Goal: Task Accomplishment & Management: Use online tool/utility

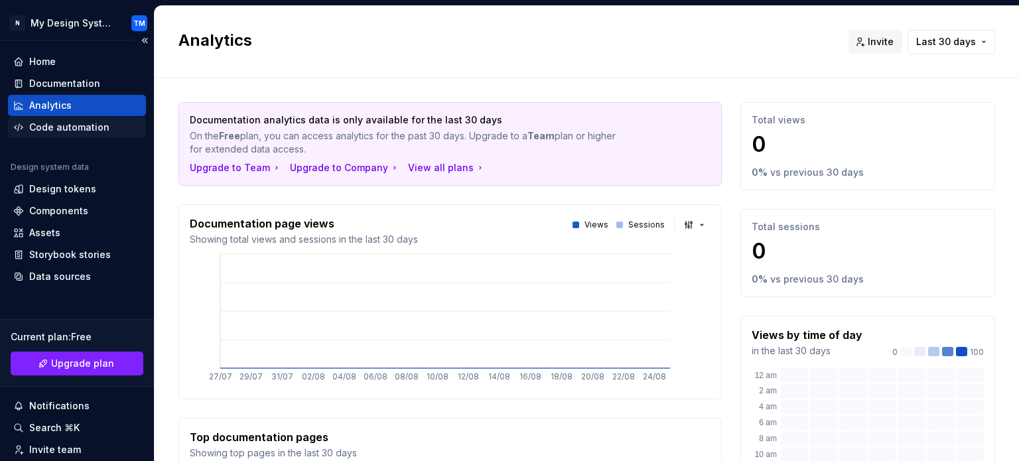
click at [62, 121] on div "Code automation" at bounding box center [69, 127] width 80 height 13
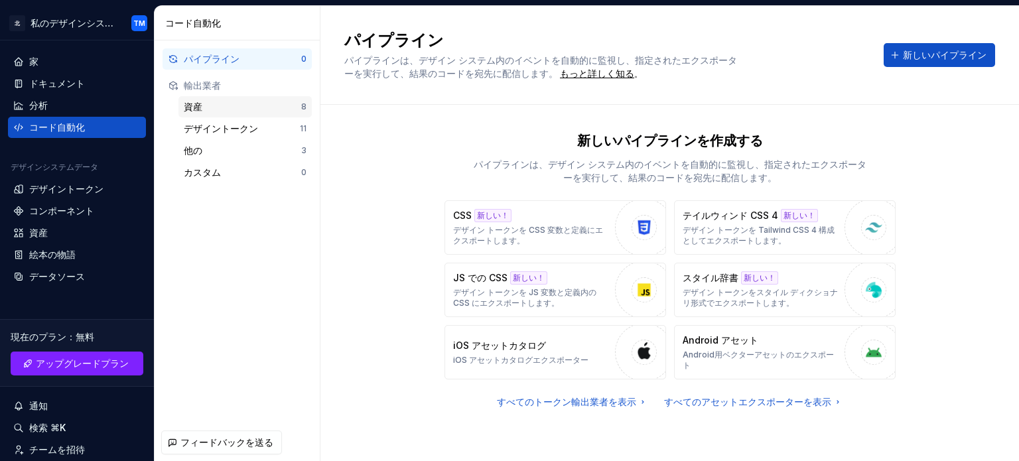
click at [242, 112] on div "資産" at bounding box center [242, 106] width 117 height 13
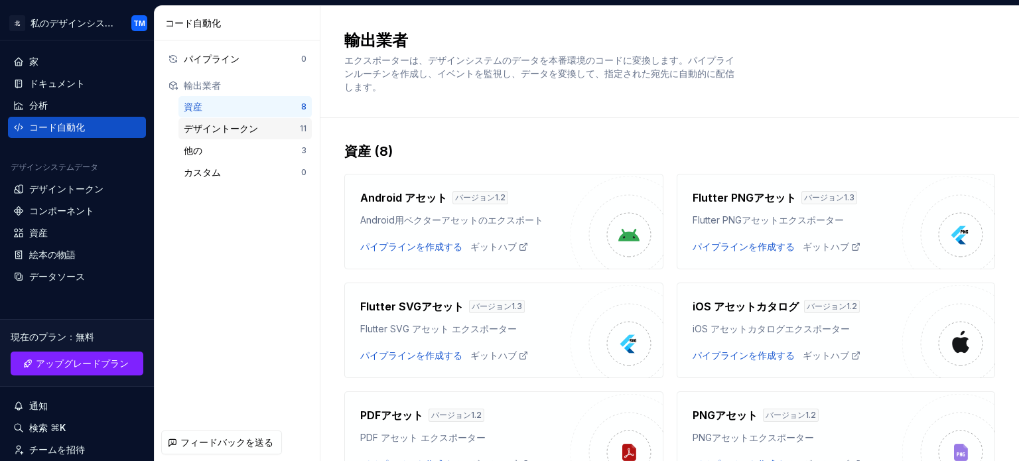
click at [243, 123] on font "デザイントークン" at bounding box center [221, 128] width 74 height 11
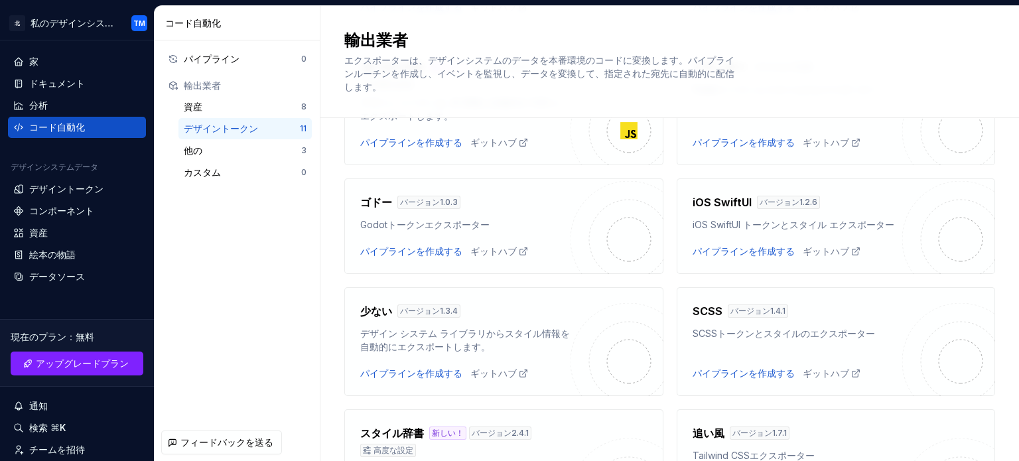
scroll to position [260, 0]
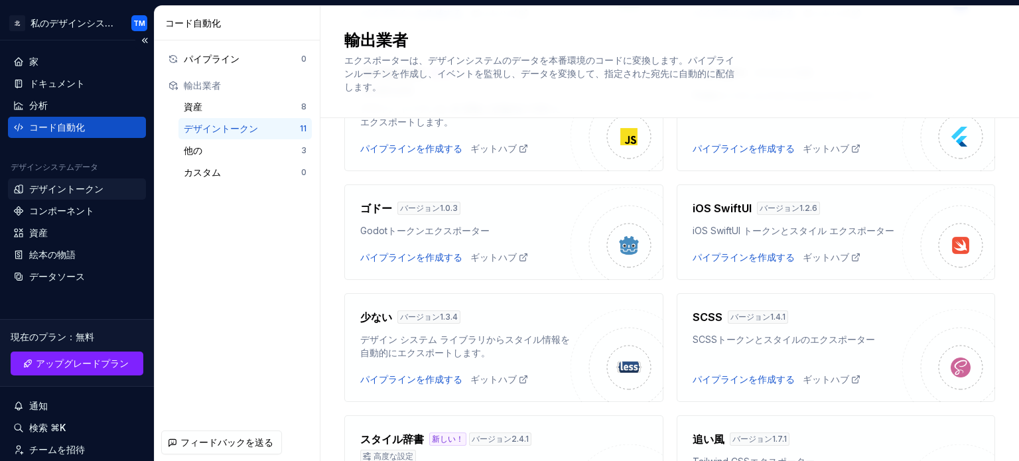
click at [72, 196] on div "デザイントークン" at bounding box center [77, 189] width 138 height 21
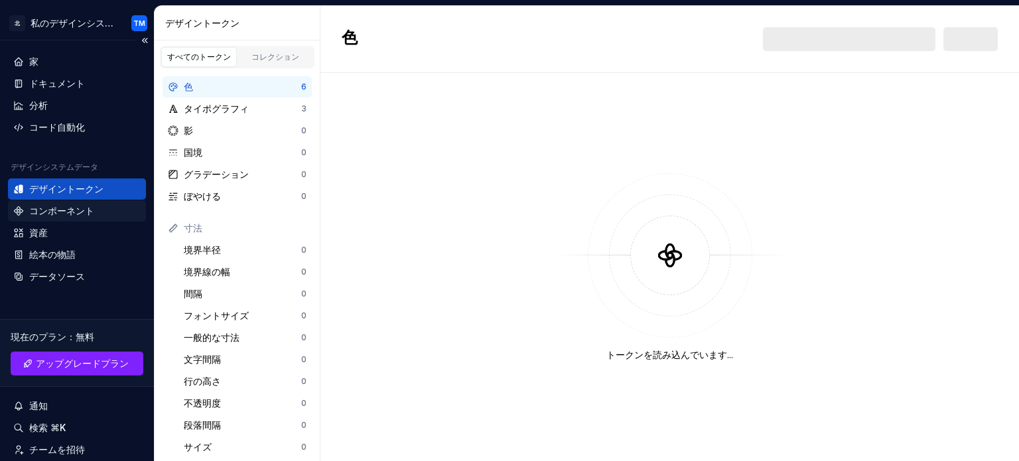
click at [72, 208] on font "コンポーネント" at bounding box center [61, 210] width 65 height 11
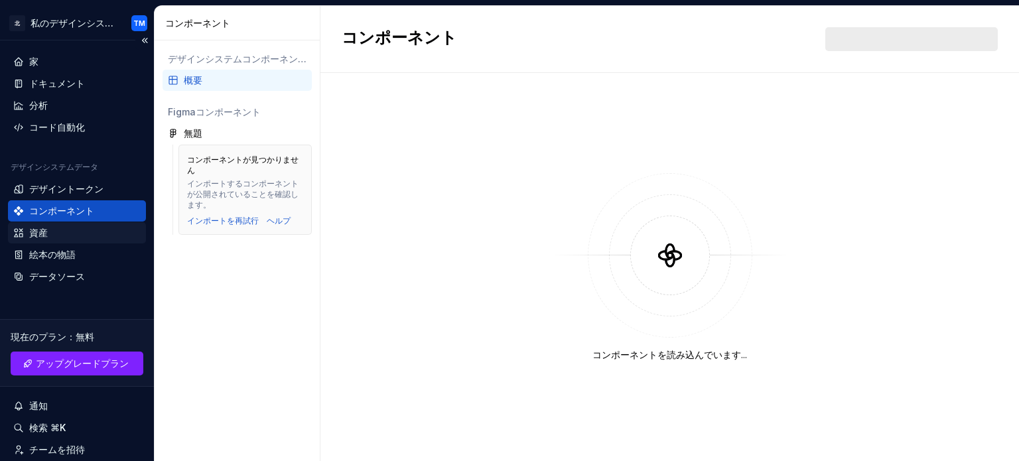
click at [72, 224] on div "資産" at bounding box center [77, 232] width 138 height 21
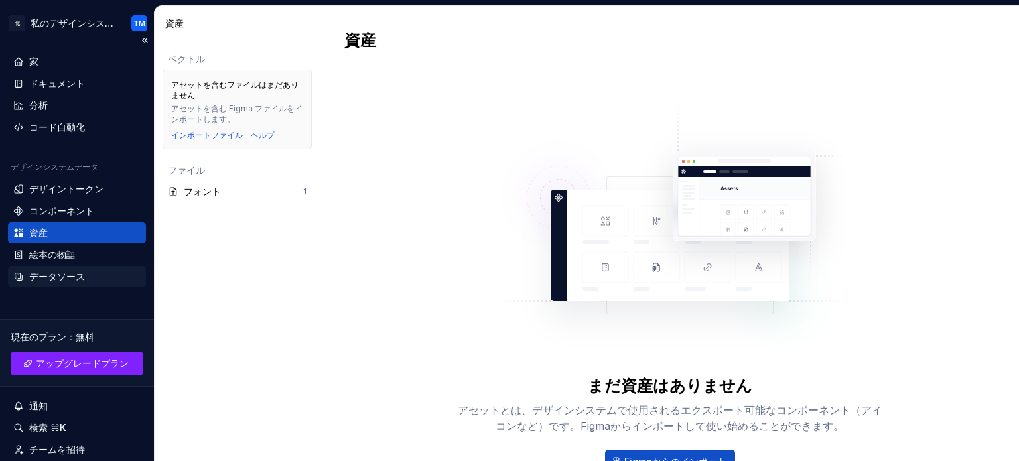
click at [67, 277] on font "データソース" at bounding box center [57, 276] width 56 height 11
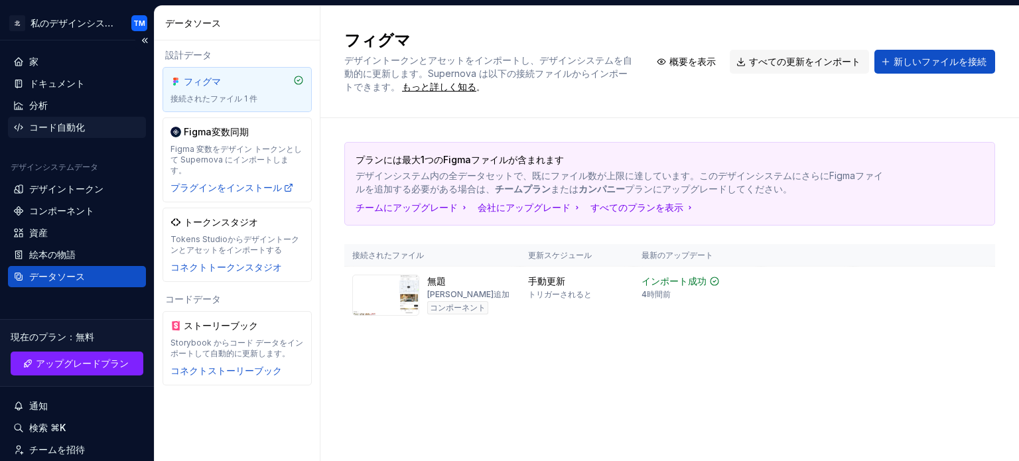
click at [96, 131] on div "コード自動化" at bounding box center [76, 127] width 127 height 13
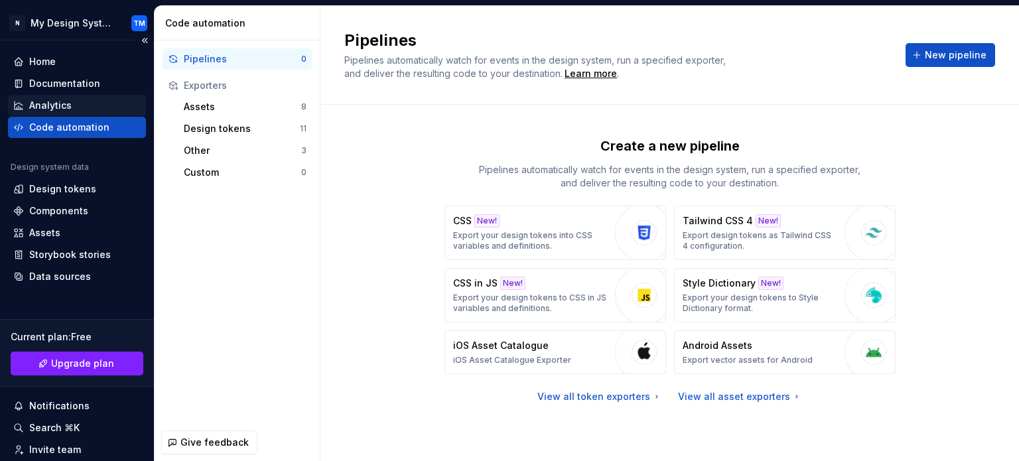
click at [57, 107] on div "Analytics" at bounding box center [50, 105] width 42 height 13
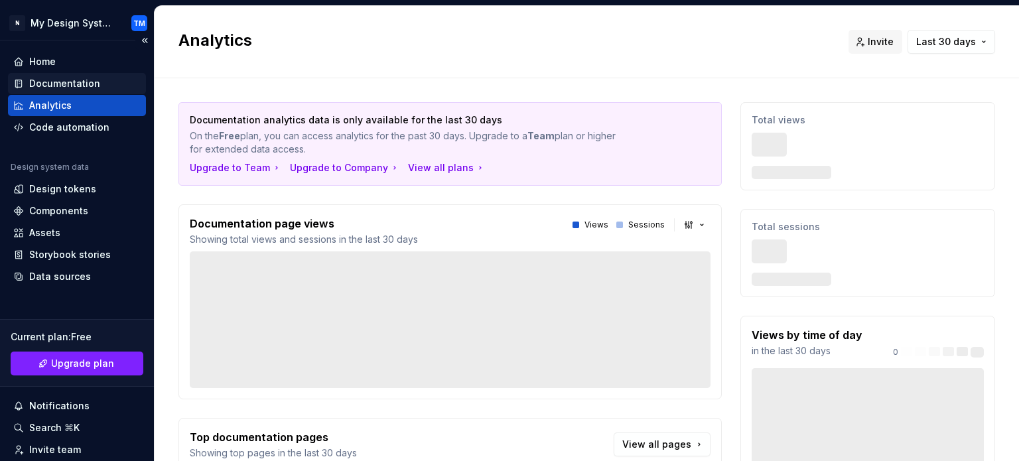
click at [57, 87] on div "Documentation" at bounding box center [64, 83] width 71 height 13
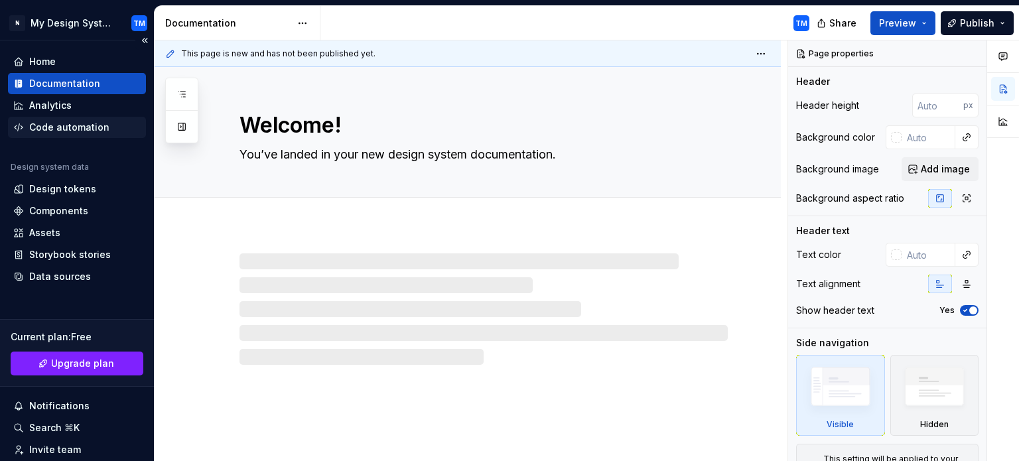
click at [62, 130] on div "Code automation" at bounding box center [69, 127] width 80 height 13
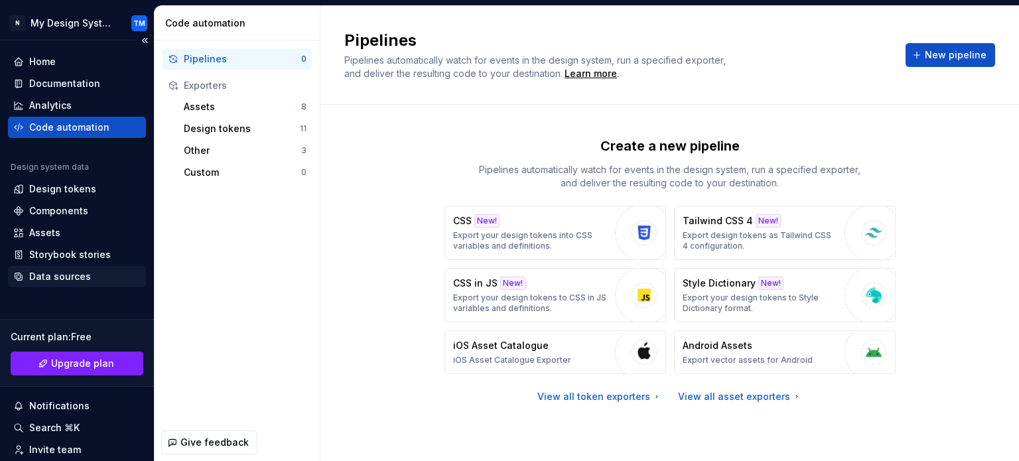
click at [60, 275] on div "Data sources" at bounding box center [60, 276] width 62 height 13
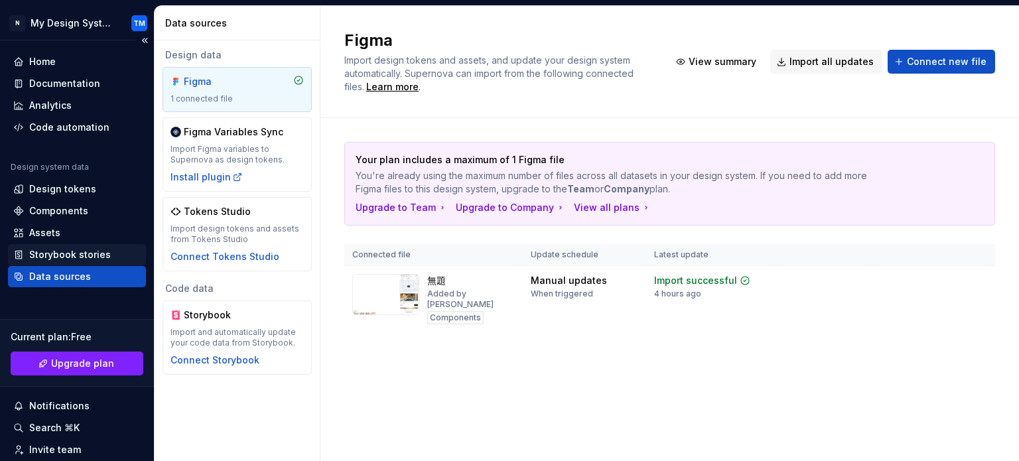
click at [88, 257] on div "Storybook stories" at bounding box center [70, 254] width 82 height 13
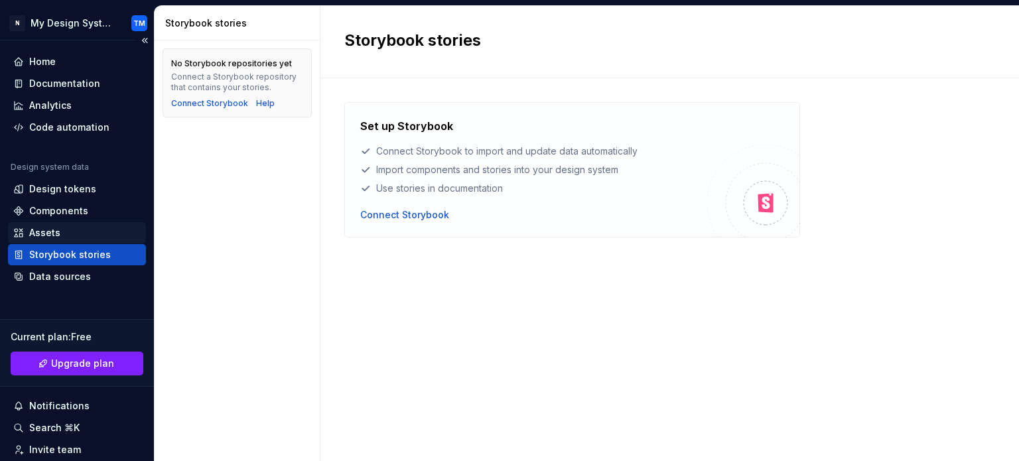
click at [74, 224] on div "Assets" at bounding box center [77, 232] width 138 height 21
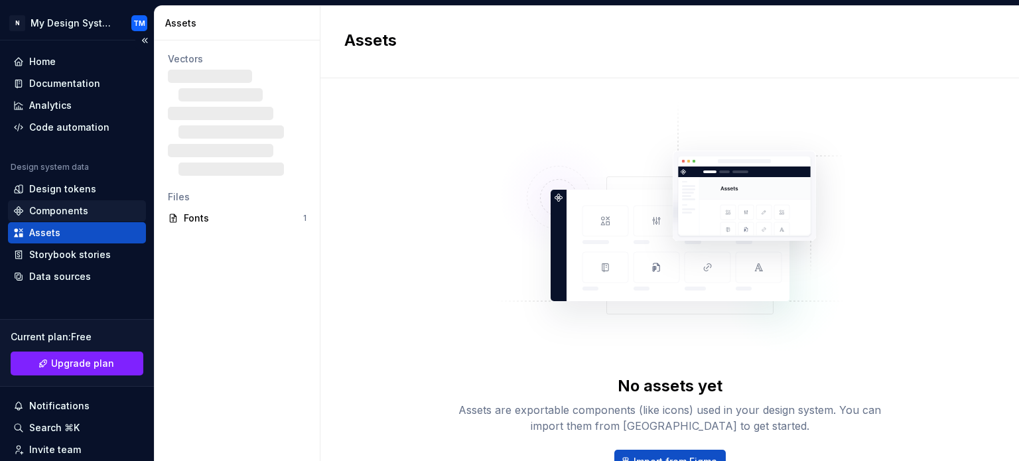
click at [68, 206] on div "Components" at bounding box center [58, 210] width 59 height 13
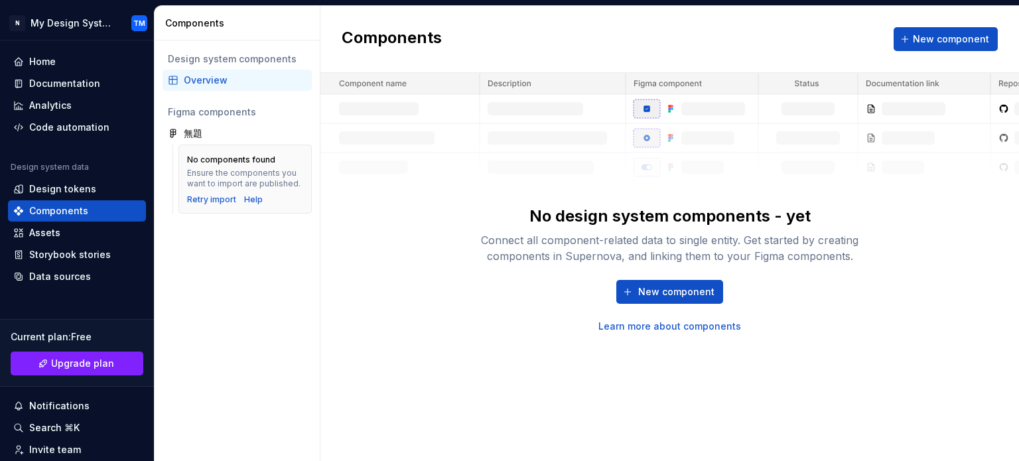
click at [157, 271] on div "Design system components Overview Figma components 無題 No components found Ensur…" at bounding box center [237, 250] width 165 height 421
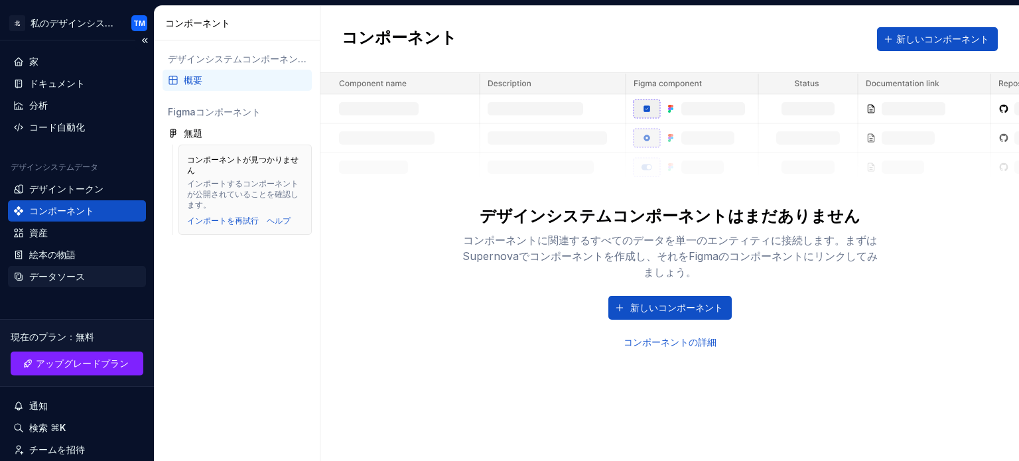
click at [49, 280] on font "データソース" at bounding box center [57, 276] width 56 height 11
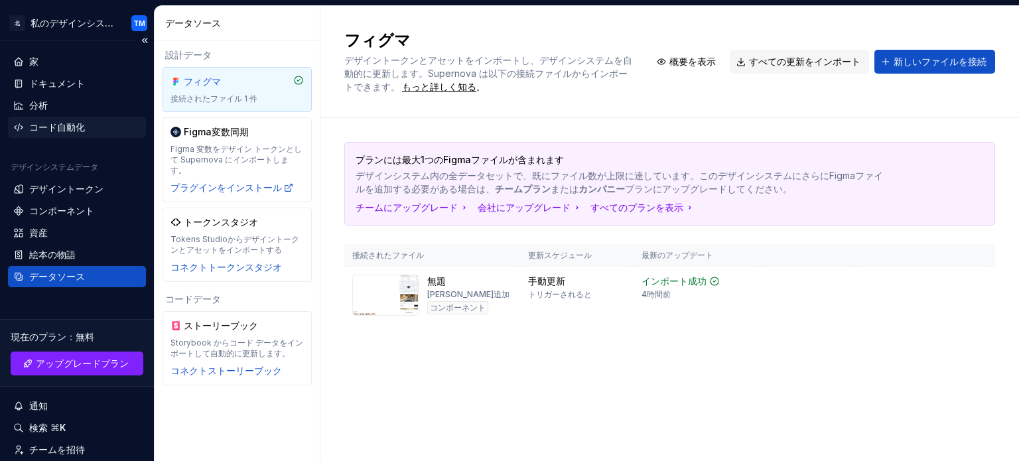
click at [82, 132] on font "コード自動化" at bounding box center [57, 126] width 56 height 11
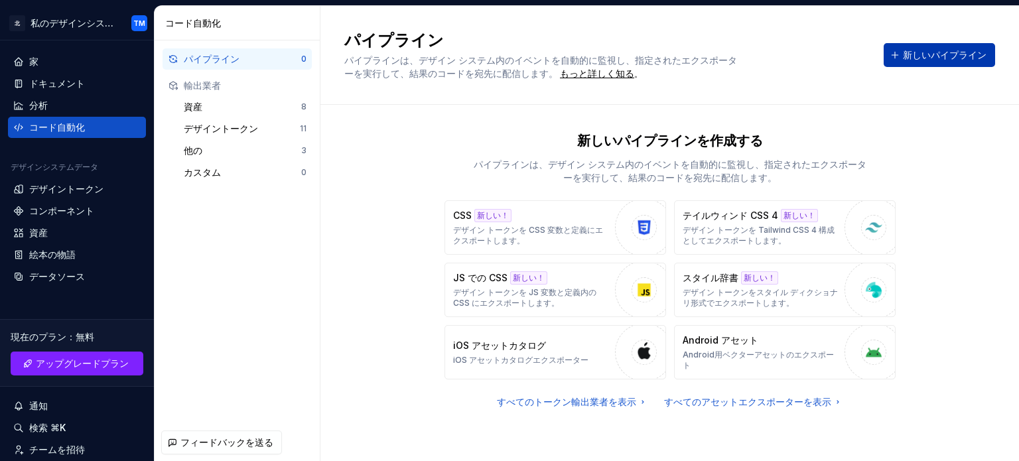
click at [958, 45] on button "新しいパイプライン" at bounding box center [939, 55] width 111 height 24
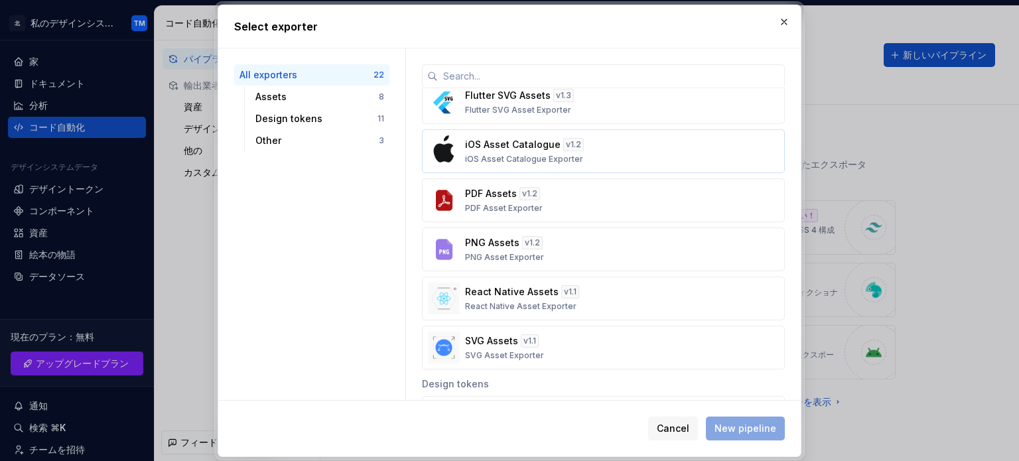
scroll to position [86, 0]
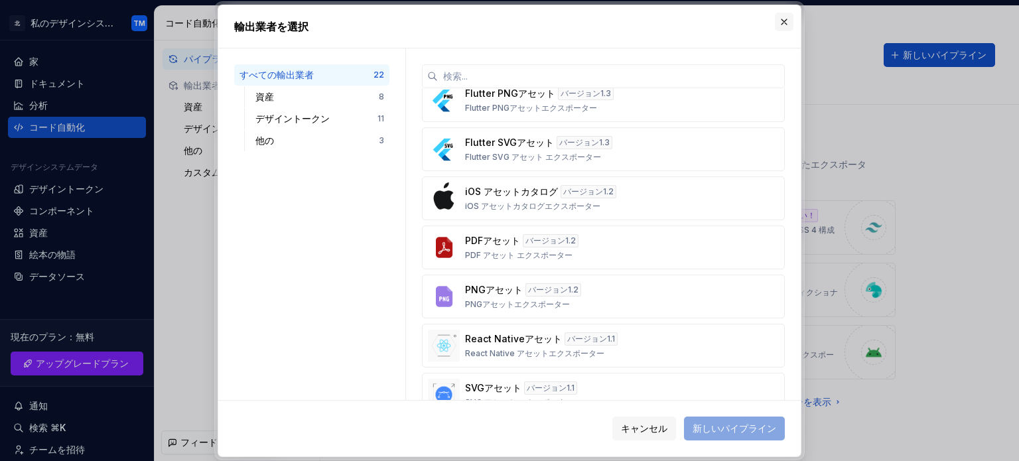
click at [790, 17] on button "button" at bounding box center [784, 22] width 19 height 19
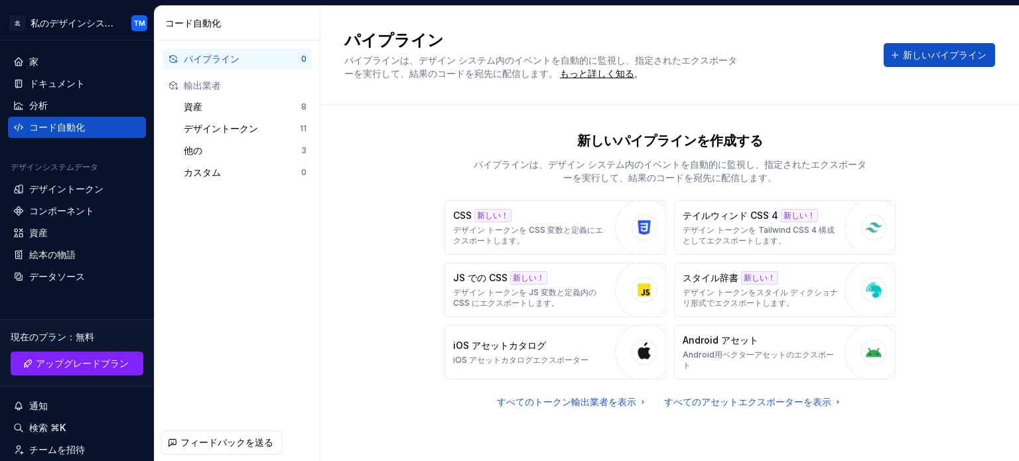
click at [162, 231] on div "パイプライン 0 輸出業者 資産 8 デザイントークン 11 他の 3 カスタム 0" at bounding box center [237, 232] width 165 height 384
click at [88, 268] on div "データソース" at bounding box center [77, 276] width 138 height 21
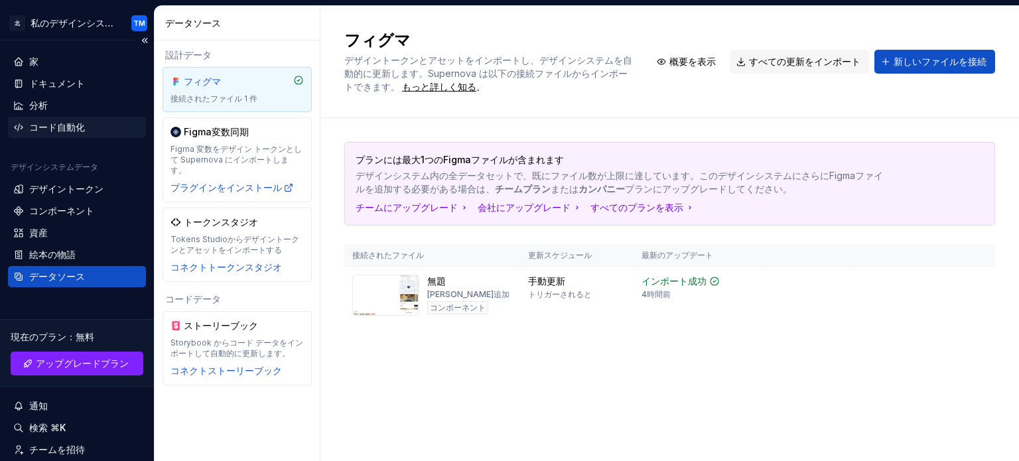
click at [118, 124] on div "コード自動化" at bounding box center [76, 127] width 127 height 13
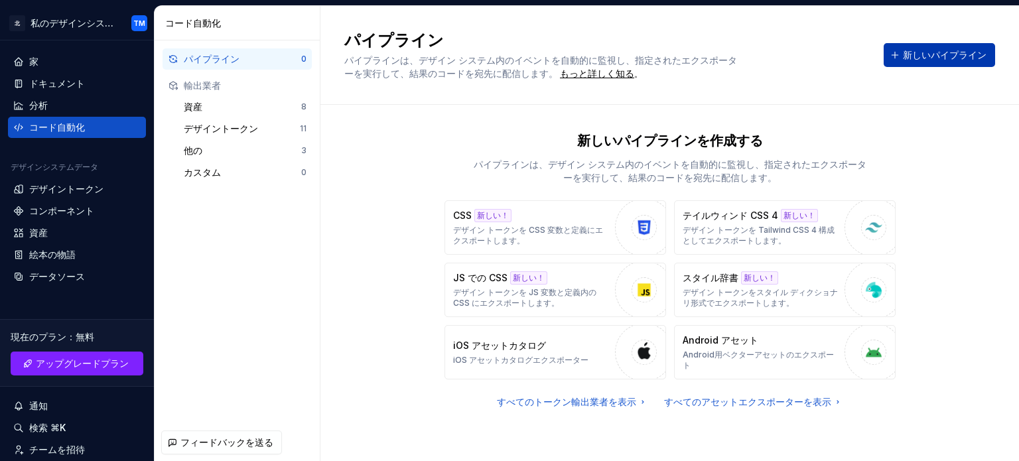
click at [949, 66] on button "新しいパイプライン" at bounding box center [939, 55] width 111 height 24
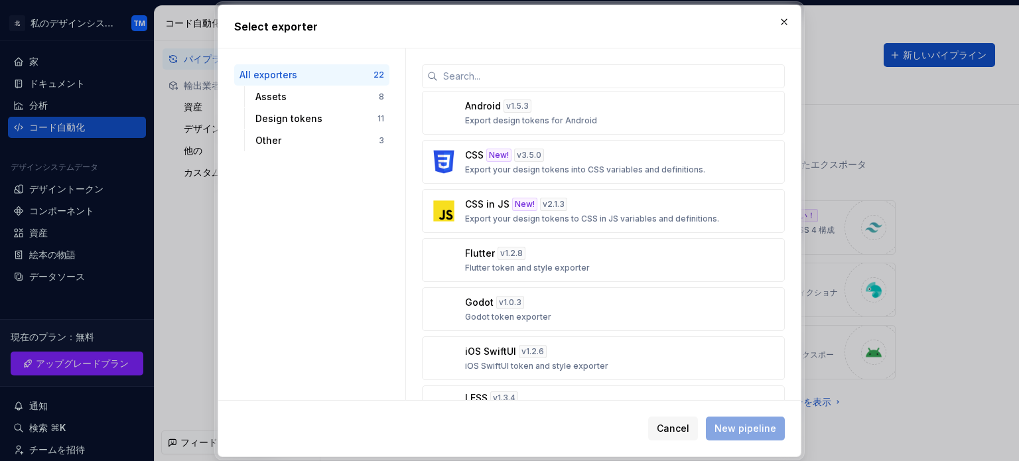
scroll to position [451, 0]
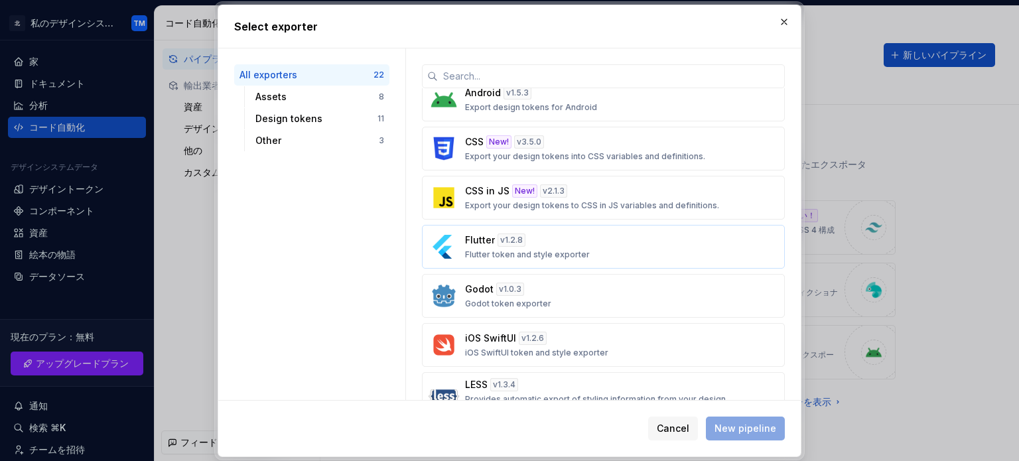
click at [550, 239] on div "Flutter v 1.2.8 Flutter token and style exporter" at bounding box center [599, 247] width 269 height 27
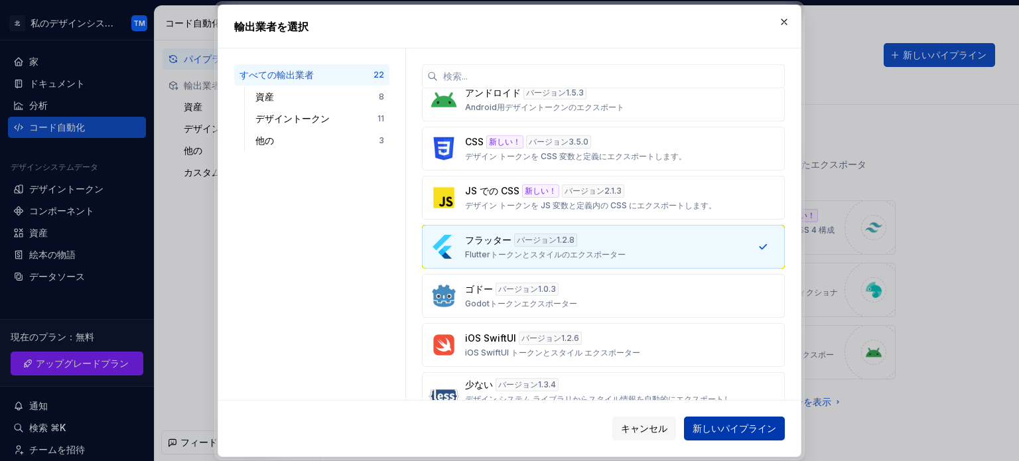
click at [708, 427] on font "新しいパイプライン" at bounding box center [735, 428] width 84 height 11
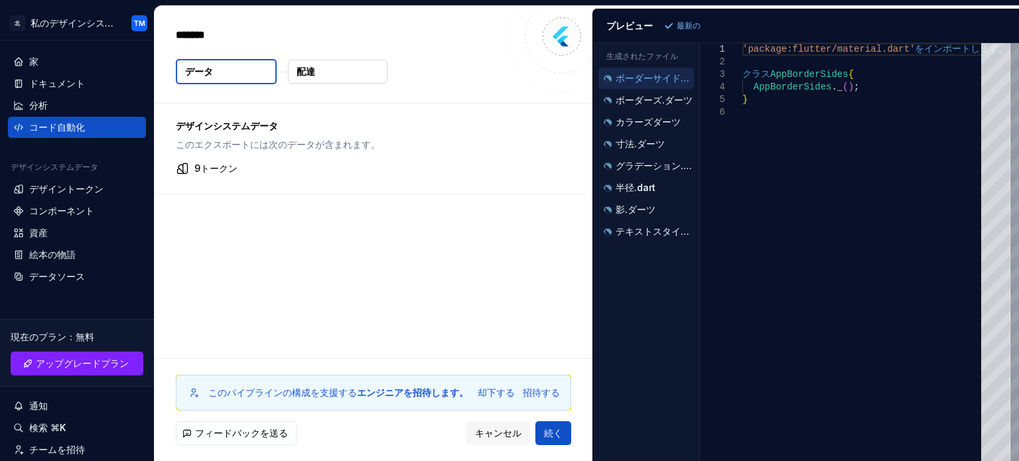
type textarea "*"
click at [656, 108] on div "ボーダーズ.ダーツ" at bounding box center [647, 100] width 96 height 21
click at [658, 122] on font "カラーズダーツ" at bounding box center [648, 121] width 65 height 11
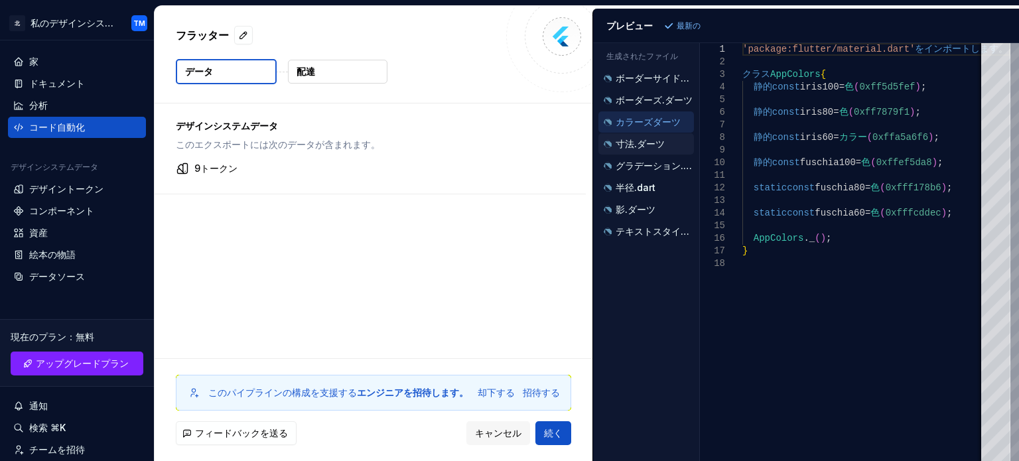
click at [658, 141] on font "寸法.ダーツ" at bounding box center [640, 143] width 49 height 11
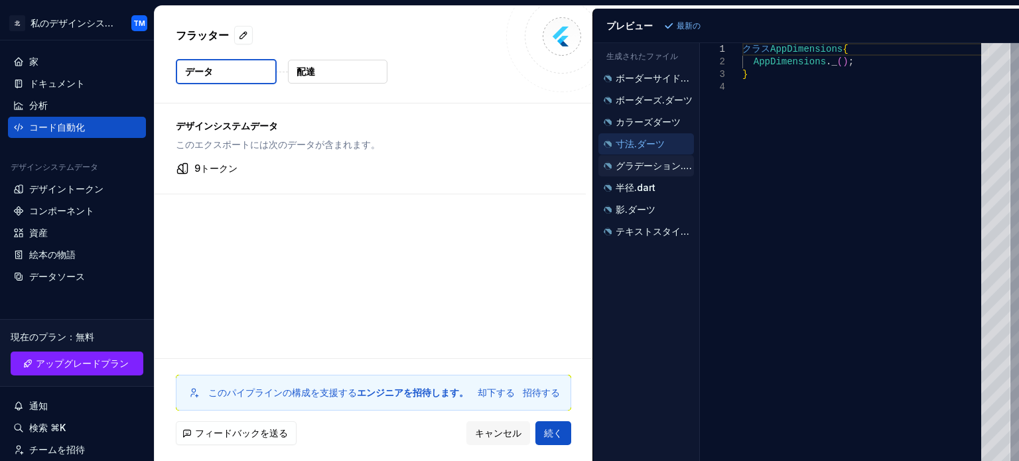
click at [660, 172] on div "グラデーション.dart" at bounding box center [647, 165] width 96 height 21
click at [637, 161] on font "グラデーション.dart" at bounding box center [659, 165] width 86 height 11
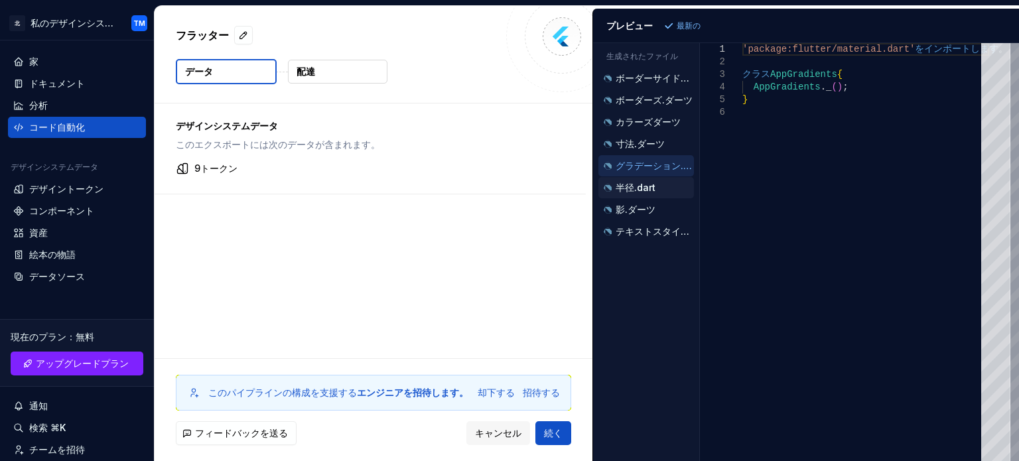
click at [638, 177] on div "半径.dart" at bounding box center [647, 187] width 96 height 21
click at [638, 221] on div "テキストスタイル.dart" at bounding box center [647, 231] width 96 height 21
click at [633, 213] on div "影.ダーツ" at bounding box center [647, 209] width 93 height 13
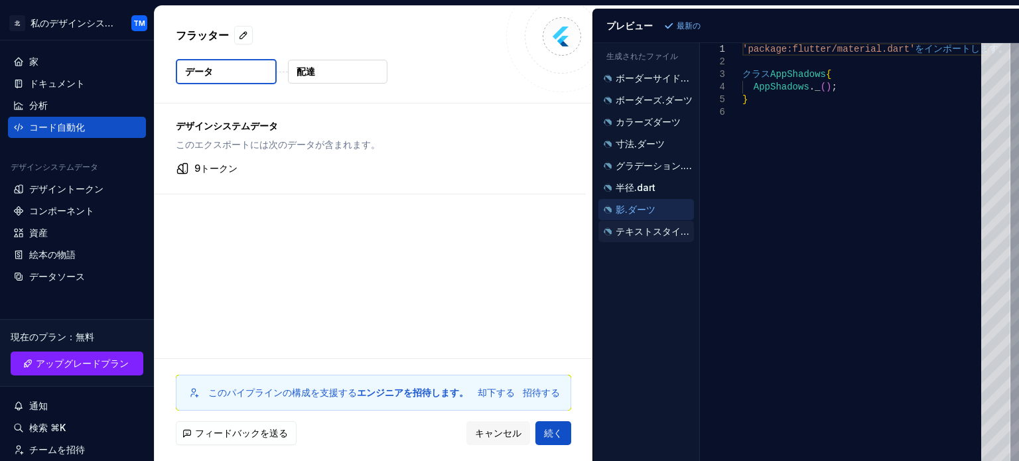
click at [633, 232] on font "テキストスタイル.dart" at bounding box center [664, 231] width 96 height 11
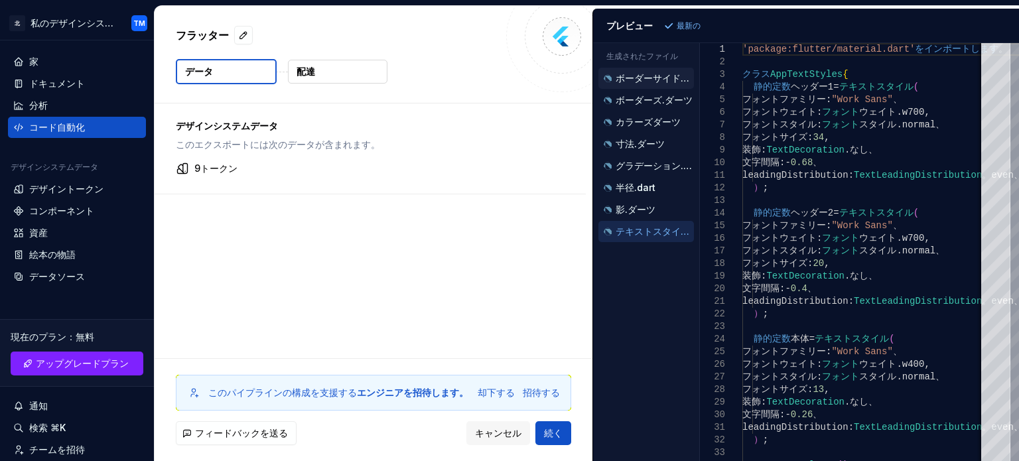
click at [654, 74] on font "ボーダーサイドダーツ" at bounding box center [662, 77] width 93 height 11
type textarea "**********"
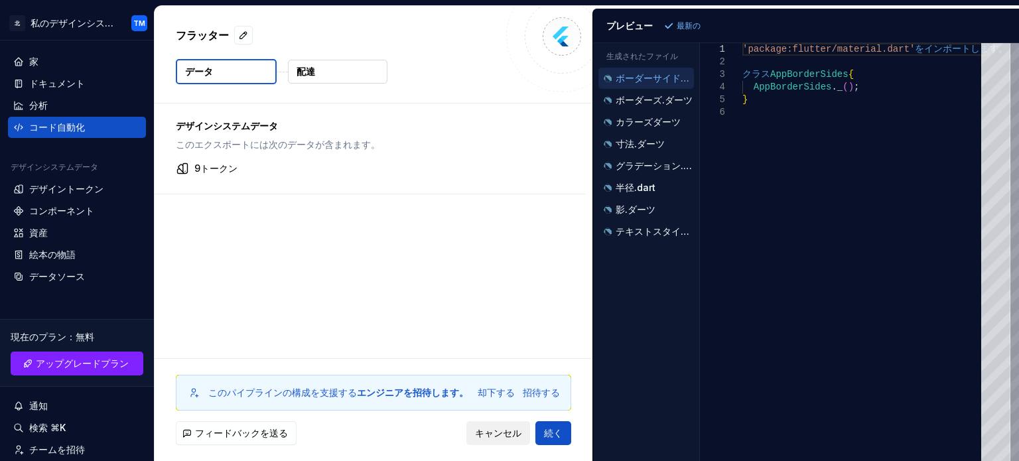
click at [477, 433] on font "キャンセル" at bounding box center [498, 432] width 46 height 11
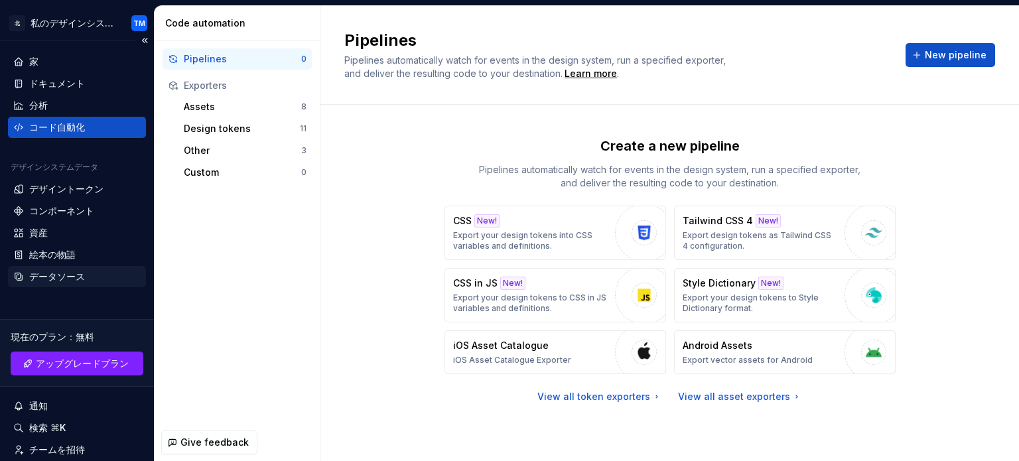
click at [93, 274] on div "データソース" at bounding box center [76, 276] width 127 height 13
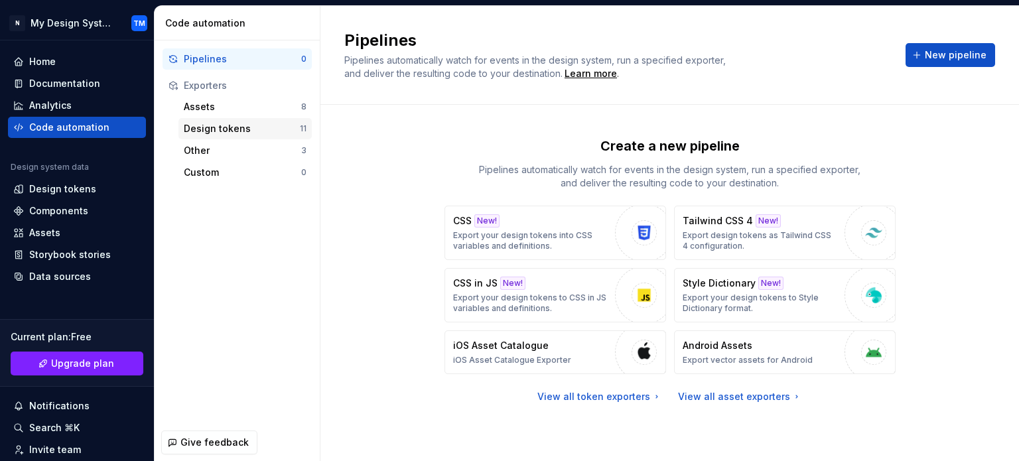
click at [211, 132] on div "Design tokens" at bounding box center [242, 128] width 116 height 13
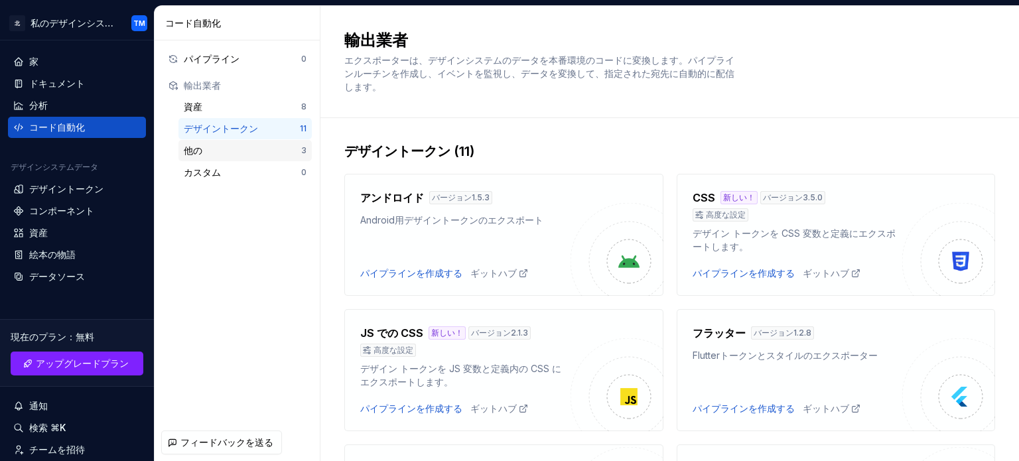
click at [245, 145] on div "他の" at bounding box center [242, 150] width 117 height 13
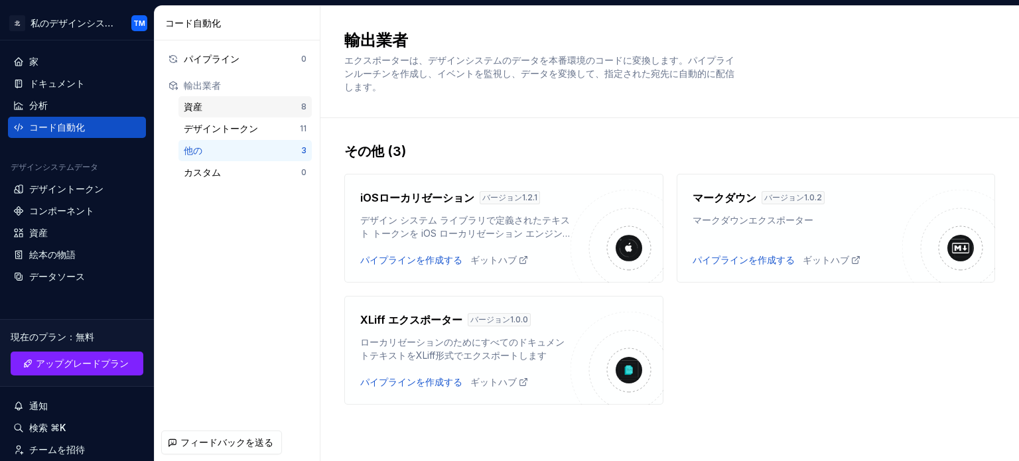
click at [242, 107] on div "資産" at bounding box center [242, 106] width 117 height 13
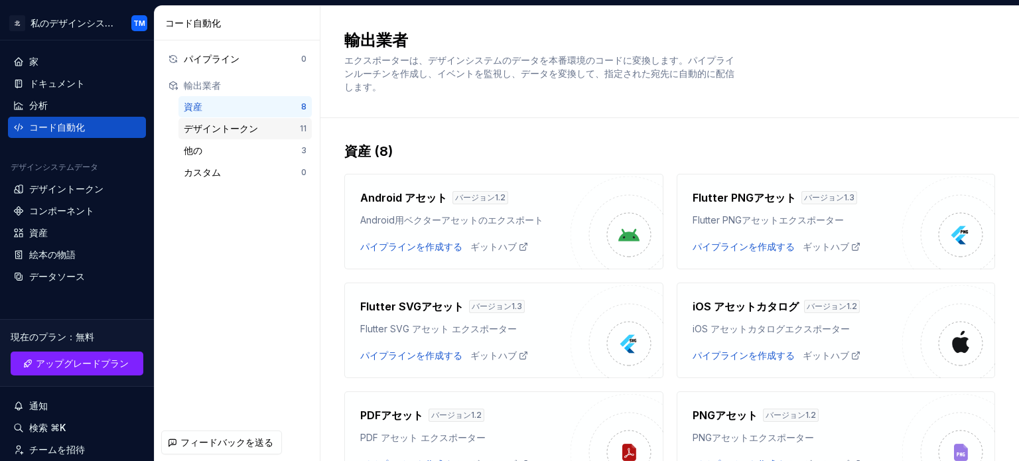
click at [299, 124] on div "デザイントークン" at bounding box center [242, 128] width 116 height 13
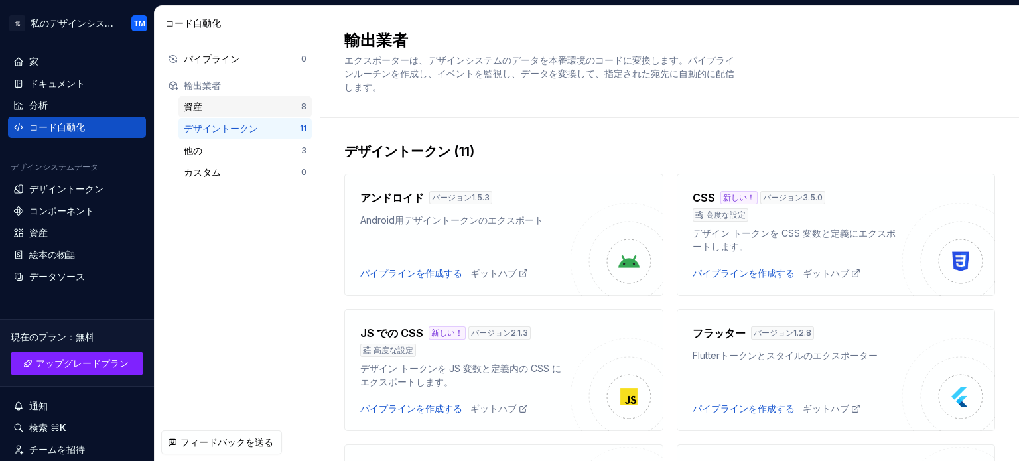
click at [294, 113] on div "資産 8" at bounding box center [245, 106] width 133 height 21
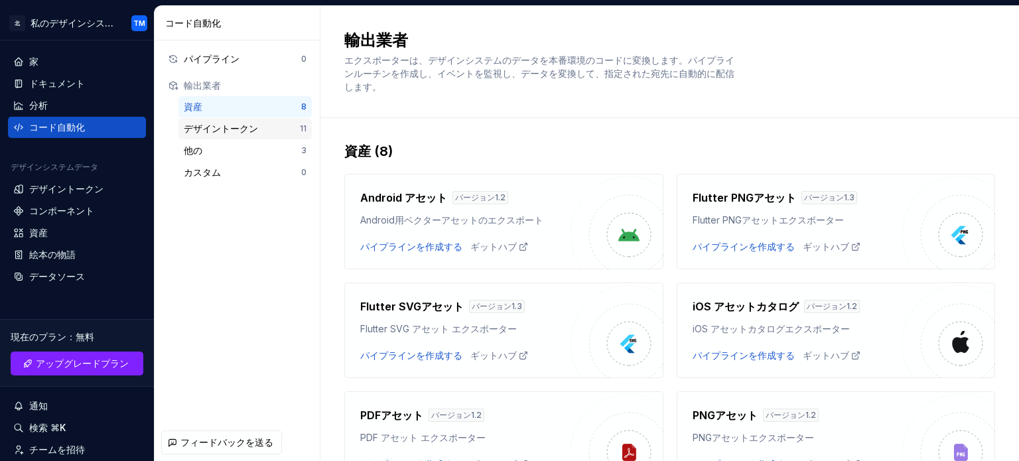
click at [294, 124] on div "デザイントークン" at bounding box center [242, 128] width 116 height 13
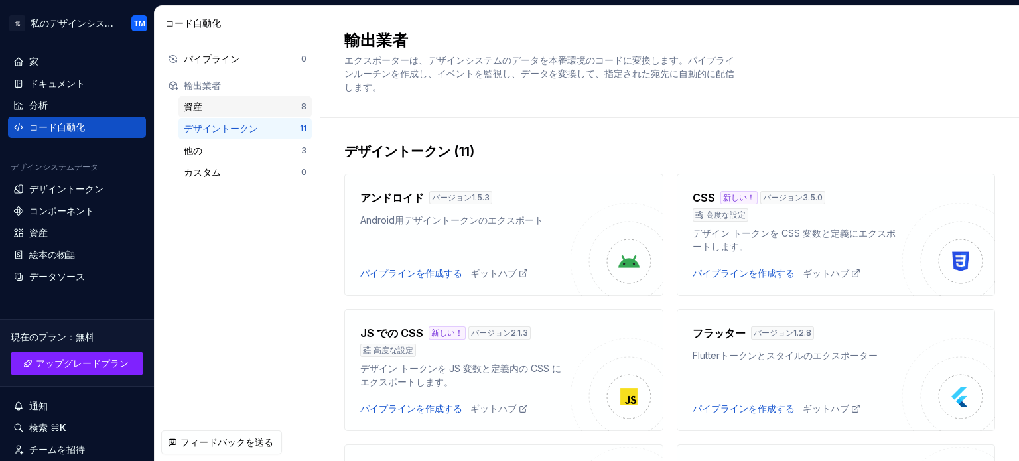
click at [257, 110] on div "資産" at bounding box center [242, 106] width 117 height 13
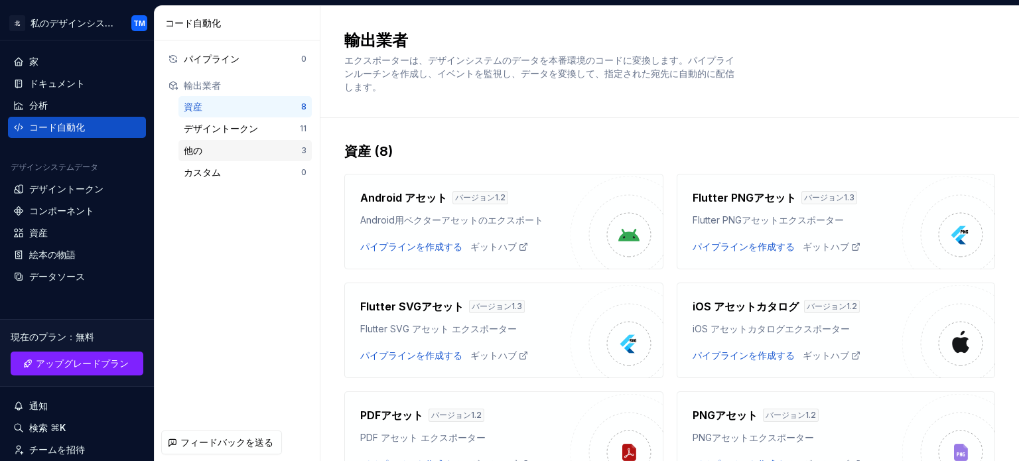
click at [283, 154] on div "他の" at bounding box center [242, 150] width 117 height 13
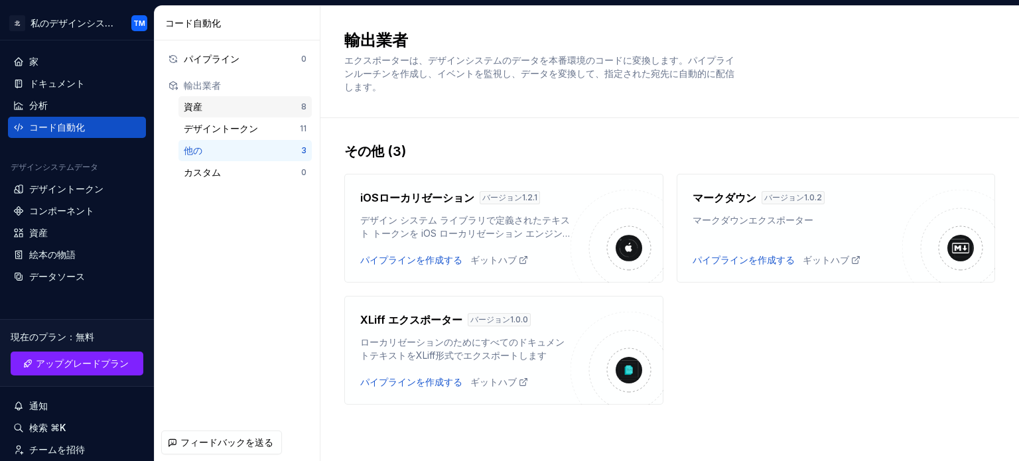
click at [213, 112] on div "資産" at bounding box center [242, 106] width 117 height 13
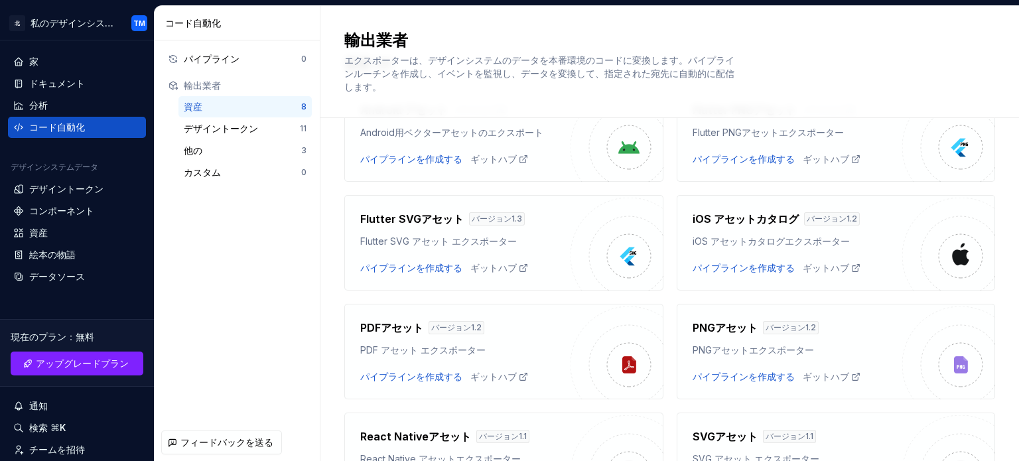
scroll to position [105, 0]
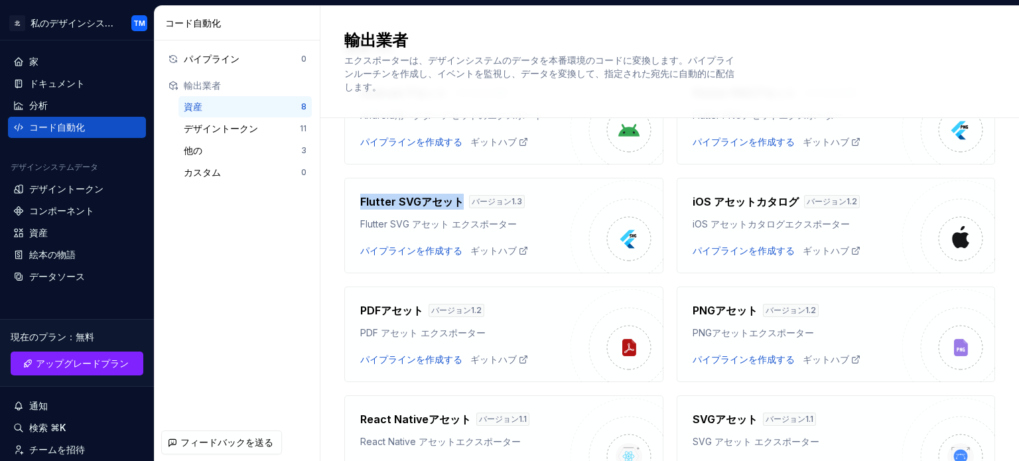
drag, startPoint x: 358, startPoint y: 199, endPoint x: 457, endPoint y: 196, distance: 98.9
click at [457, 196] on div "Flutter SVGアセット バージョン 1.3 Flutter SVG アセット エクスポーター パイプラインを作成する ギットハブ" at bounding box center [503, 226] width 319 height 96
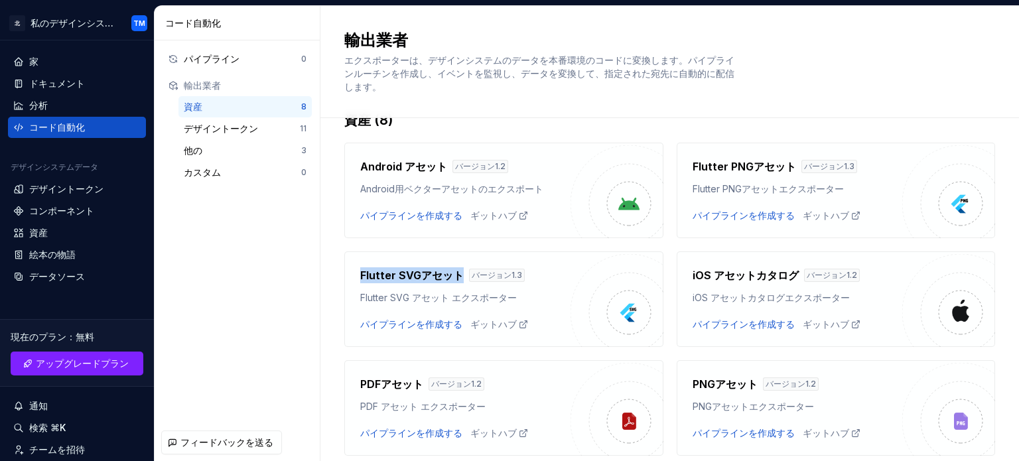
scroll to position [34, 0]
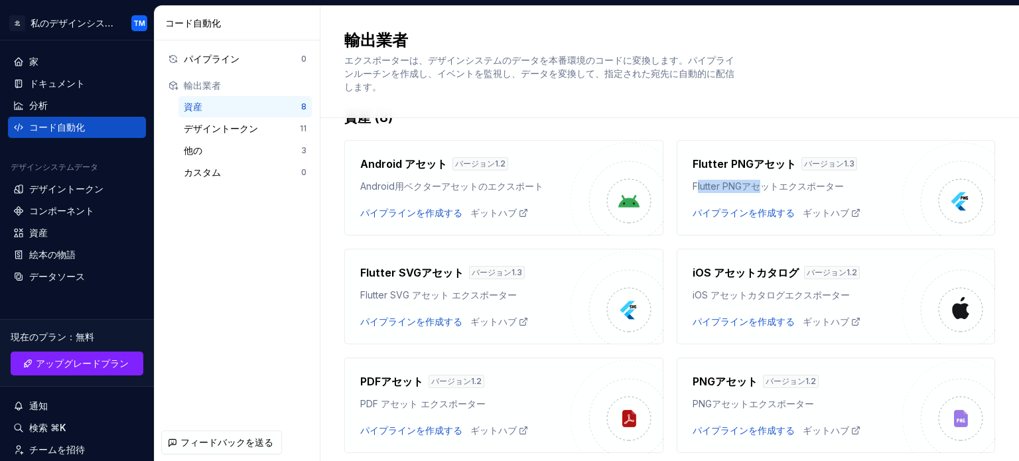
drag, startPoint x: 690, startPoint y: 185, endPoint x: 757, endPoint y: 188, distance: 66.4
click at [757, 188] on font "Flutter PNGアセットエクスポーター" at bounding box center [768, 186] width 151 height 11
drag, startPoint x: 684, startPoint y: 186, endPoint x: 838, endPoint y: 184, distance: 154.6
click at [838, 184] on div "Flutter PNGアセット バージョン 1.3 Flutter PNGアセットエクスポーター パイプラインを作成する ギットハブ" at bounding box center [836, 188] width 319 height 96
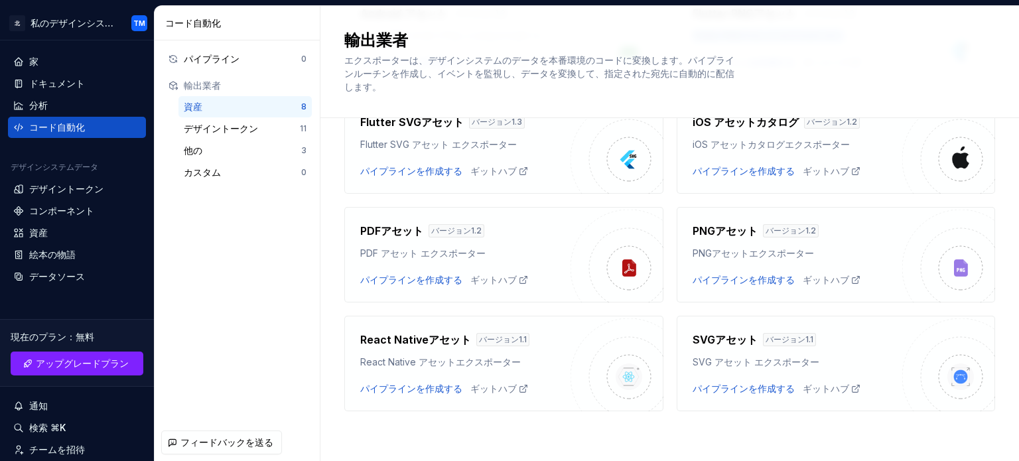
scroll to position [0, 0]
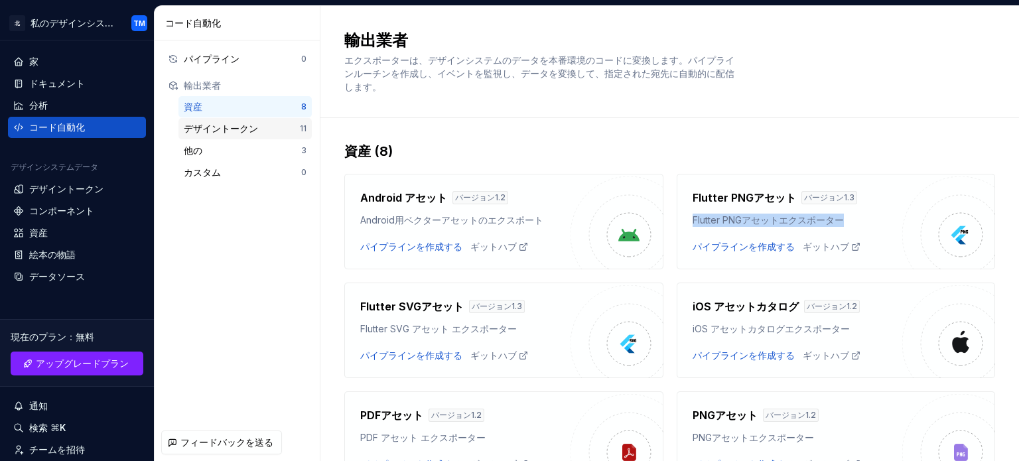
click at [254, 137] on div "デザイントークン 11" at bounding box center [245, 128] width 133 height 21
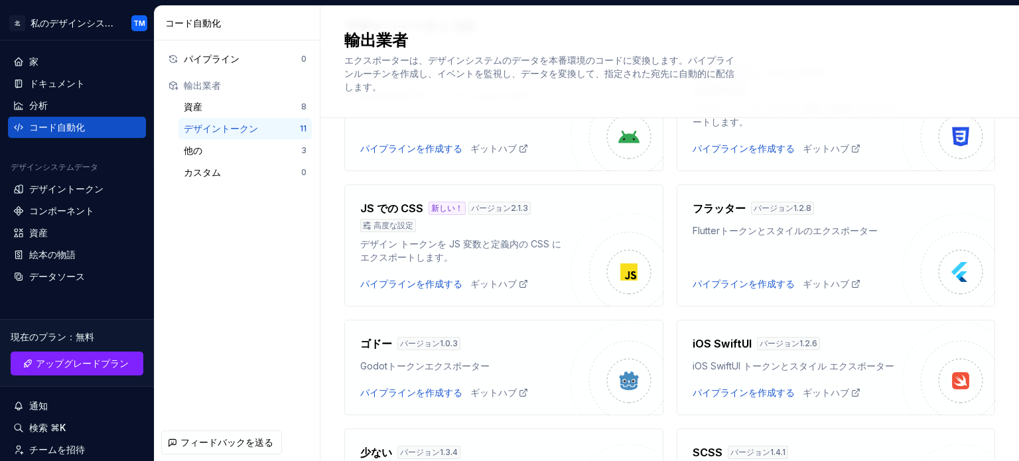
scroll to position [126, 0]
click at [246, 147] on div "他の" at bounding box center [242, 150] width 117 height 13
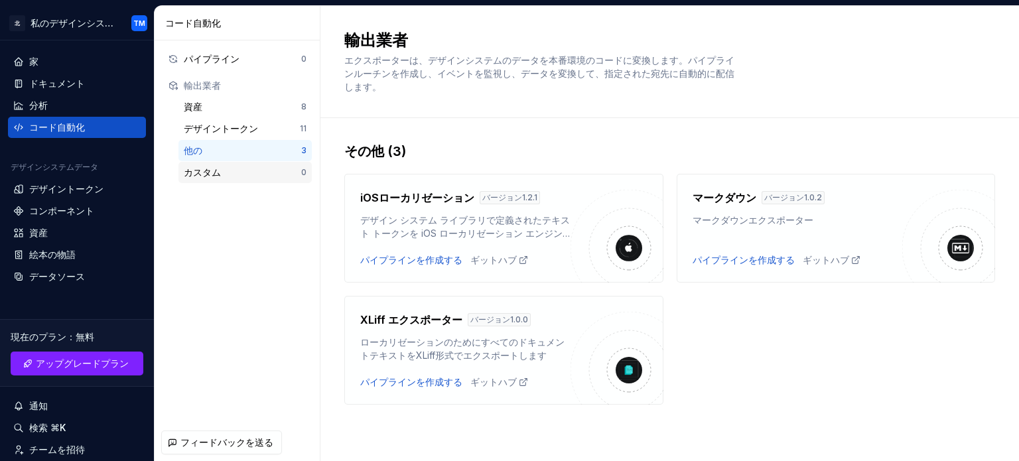
click at [233, 167] on div "カスタム" at bounding box center [242, 172] width 117 height 13
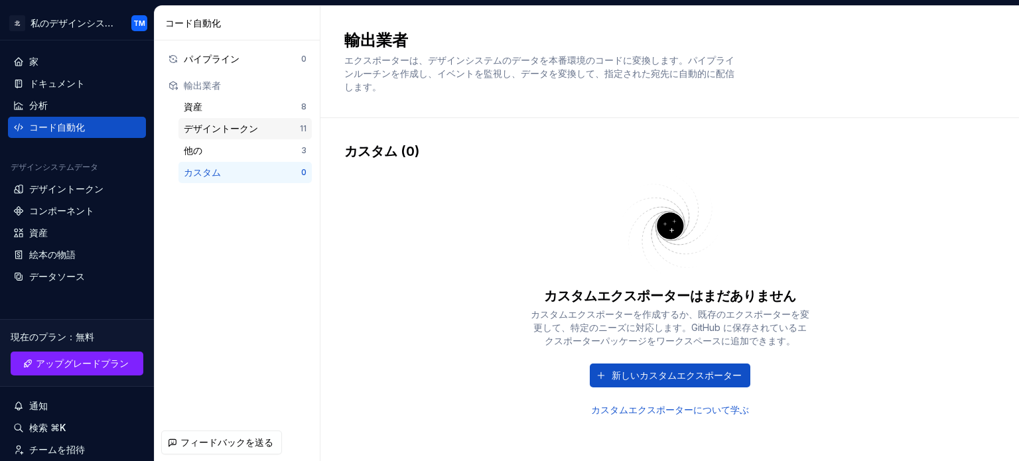
click at [252, 129] on font "デザイントークン" at bounding box center [221, 128] width 74 height 11
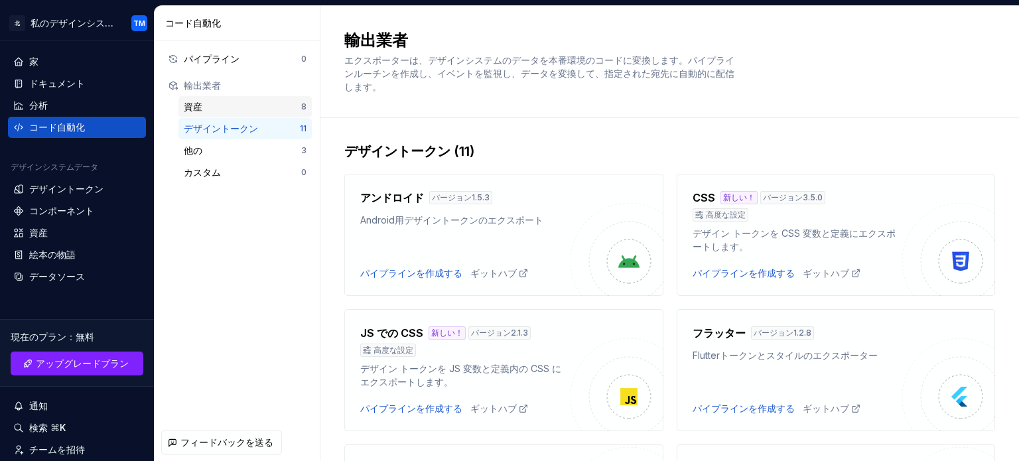
click at [268, 108] on div "資産" at bounding box center [242, 106] width 117 height 13
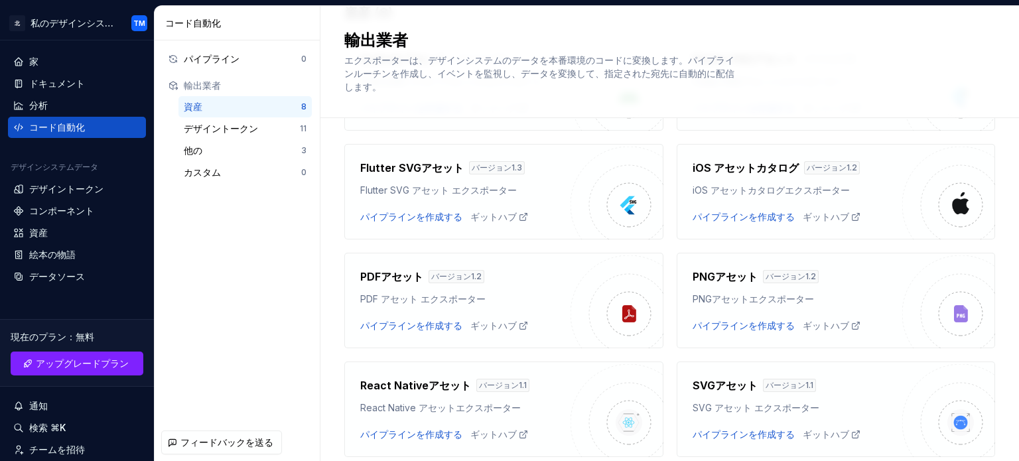
scroll to position [184, 0]
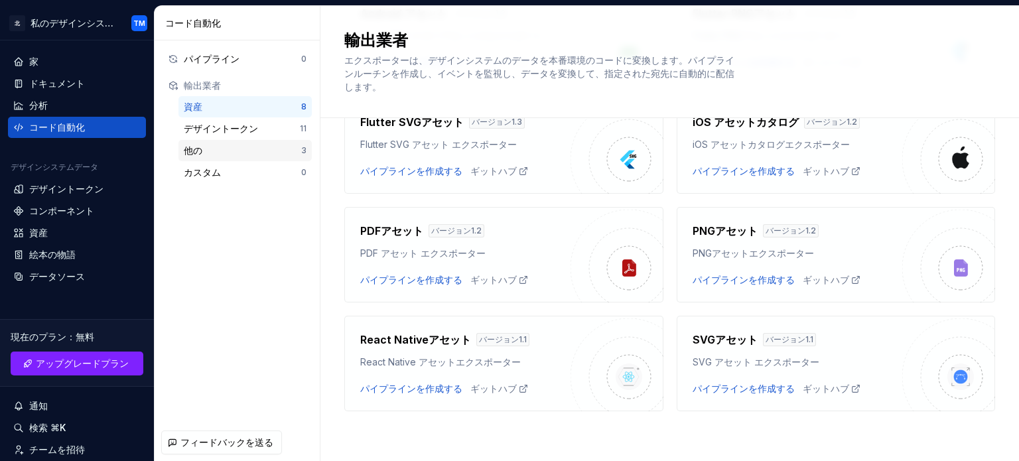
click at [255, 156] on div "他の" at bounding box center [242, 150] width 117 height 13
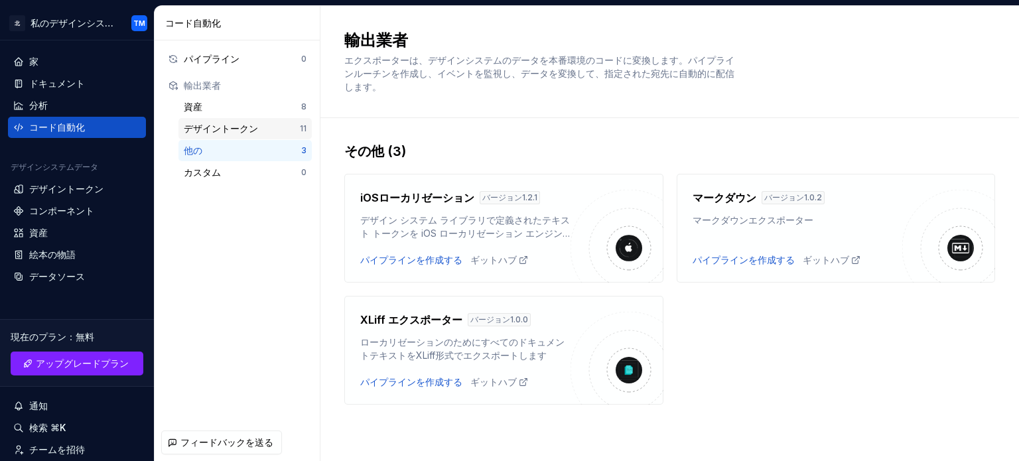
click at [258, 129] on div "デザイントークン" at bounding box center [242, 128] width 116 height 13
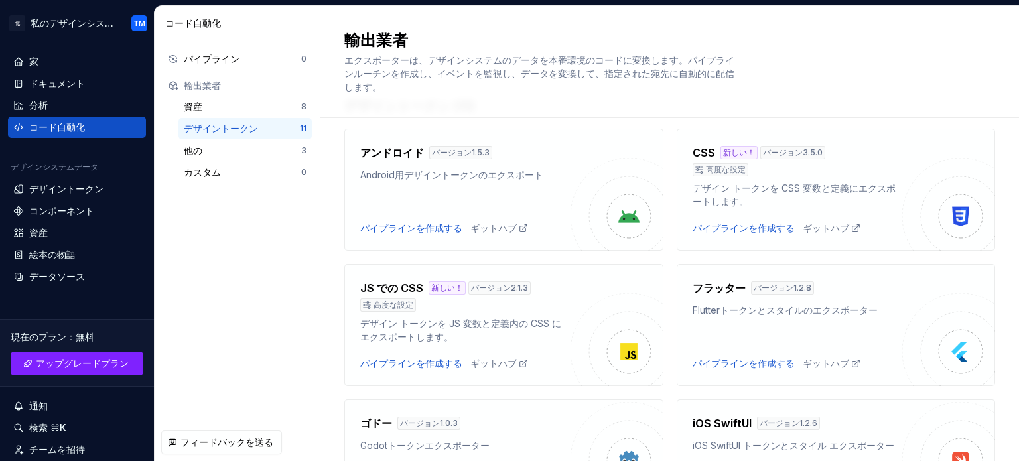
scroll to position [44, 0]
drag, startPoint x: 688, startPoint y: 310, endPoint x: 769, endPoint y: 304, distance: 81.8
drag, startPoint x: 769, startPoint y: 304, endPoint x: 705, endPoint y: 314, distance: 64.5
click at [705, 314] on font "Flutterトークンとスタイルのエクスポーター" at bounding box center [785, 310] width 185 height 11
drag, startPoint x: 686, startPoint y: 312, endPoint x: 869, endPoint y: 310, distance: 183.2
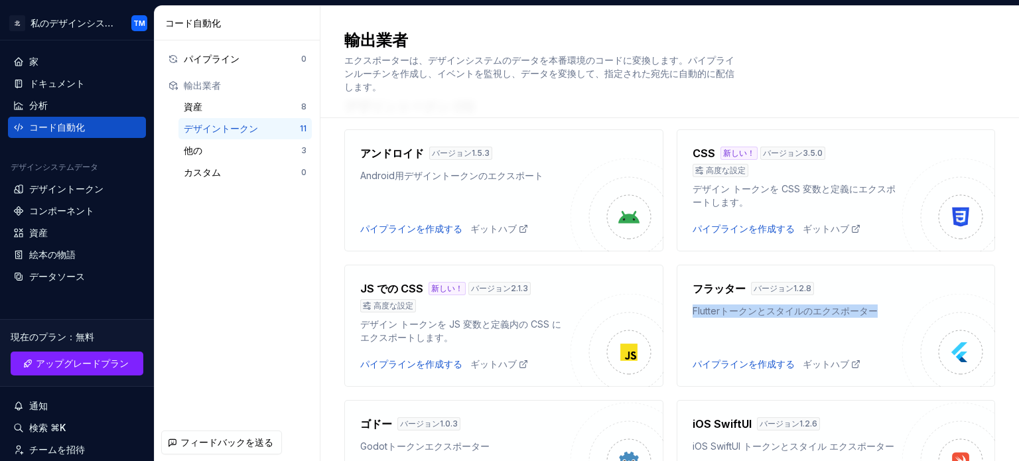
click at [869, 310] on div "フラッター バージョン 1.2.8 Flutterトークンとスタイルのエクスポーター パイプラインを作成する ギットハブ" at bounding box center [836, 326] width 319 height 122
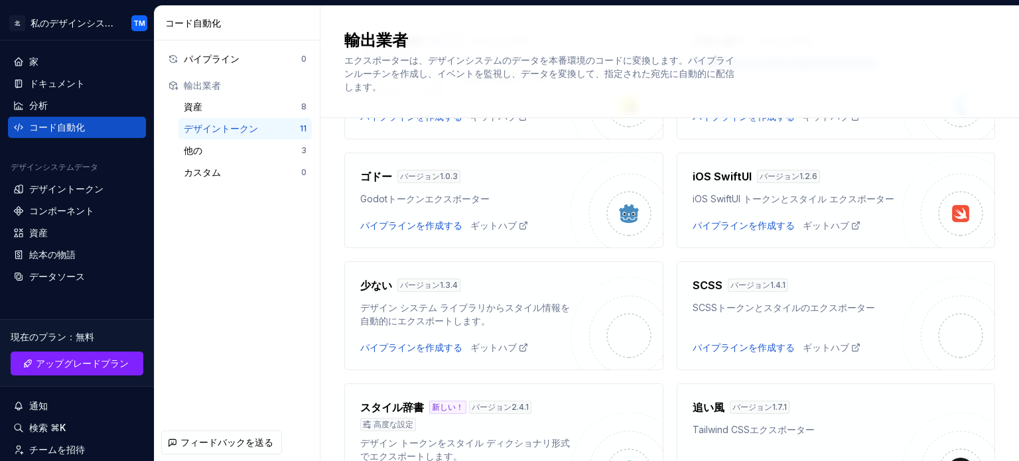
scroll to position [0, 0]
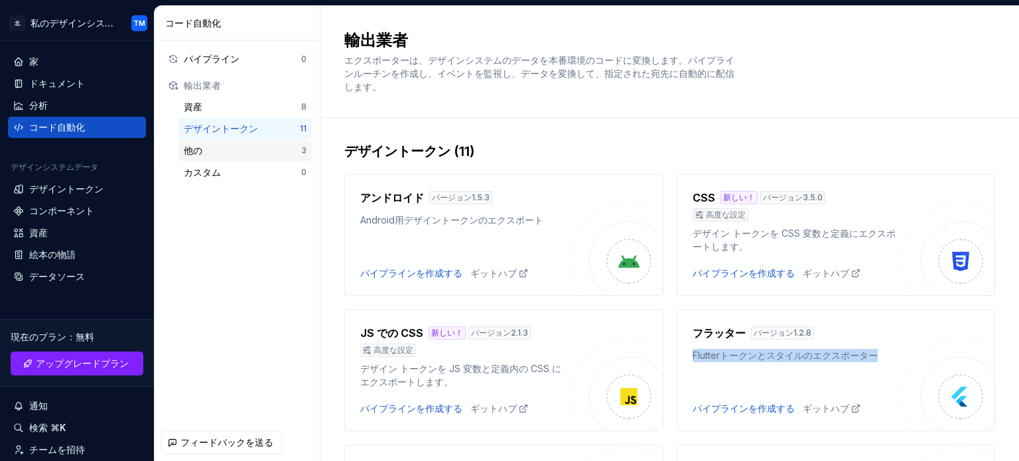
click at [295, 156] on div "他の" at bounding box center [242, 150] width 117 height 13
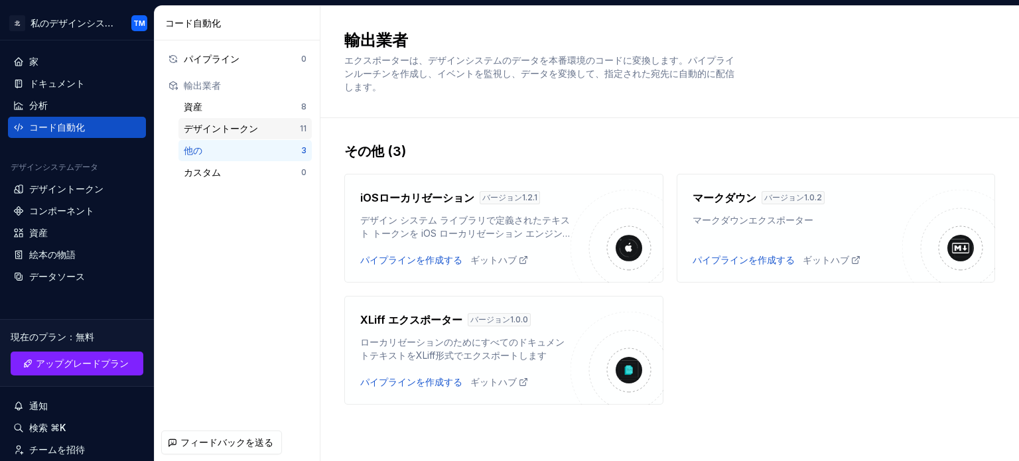
click at [286, 132] on div "デザイントークン" at bounding box center [242, 128] width 116 height 13
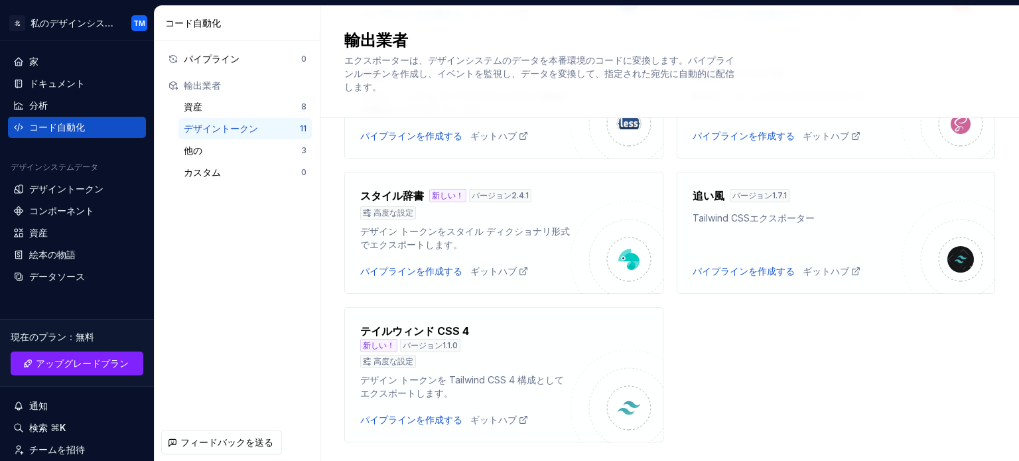
scroll to position [535, 0]
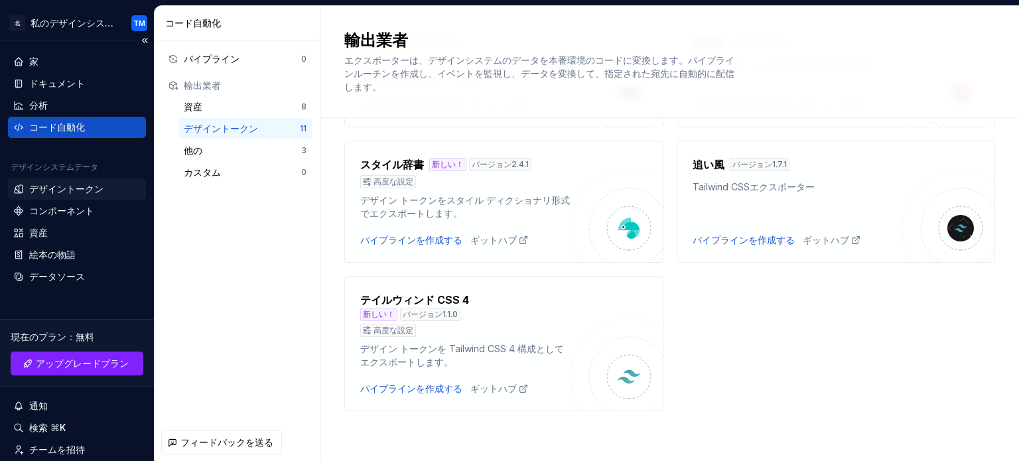
click at [82, 193] on font "デザイントークン" at bounding box center [66, 188] width 74 height 11
